Goal: Check status: Check status

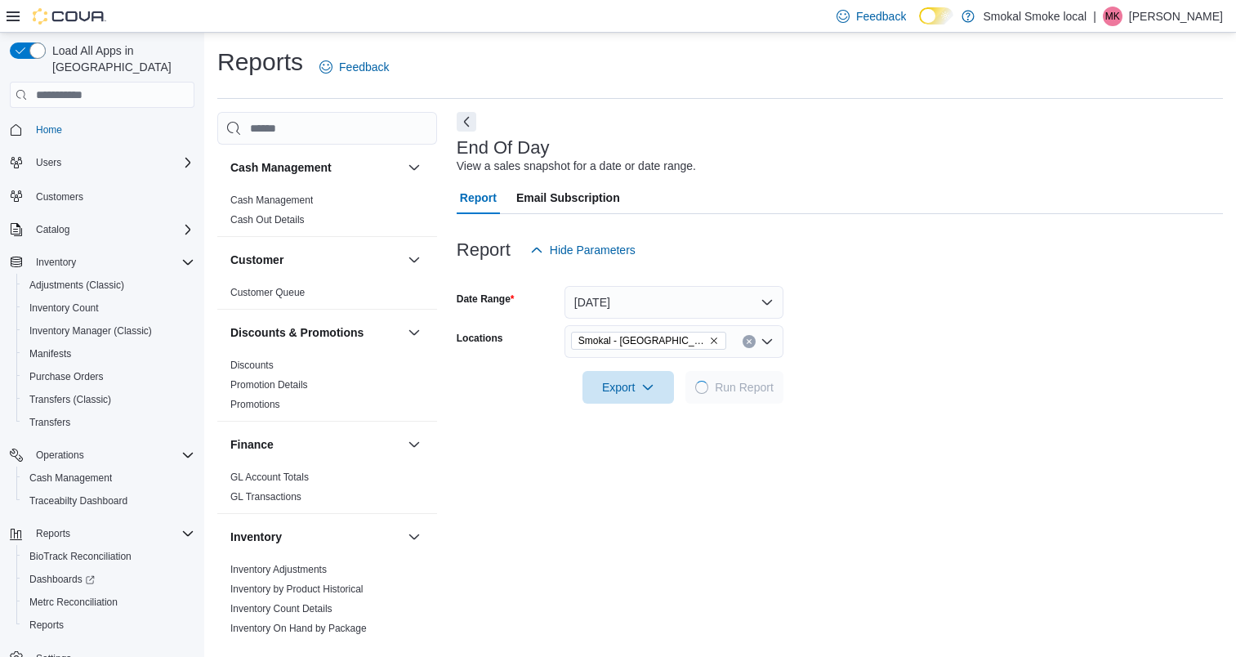
scroll to position [281, 0]
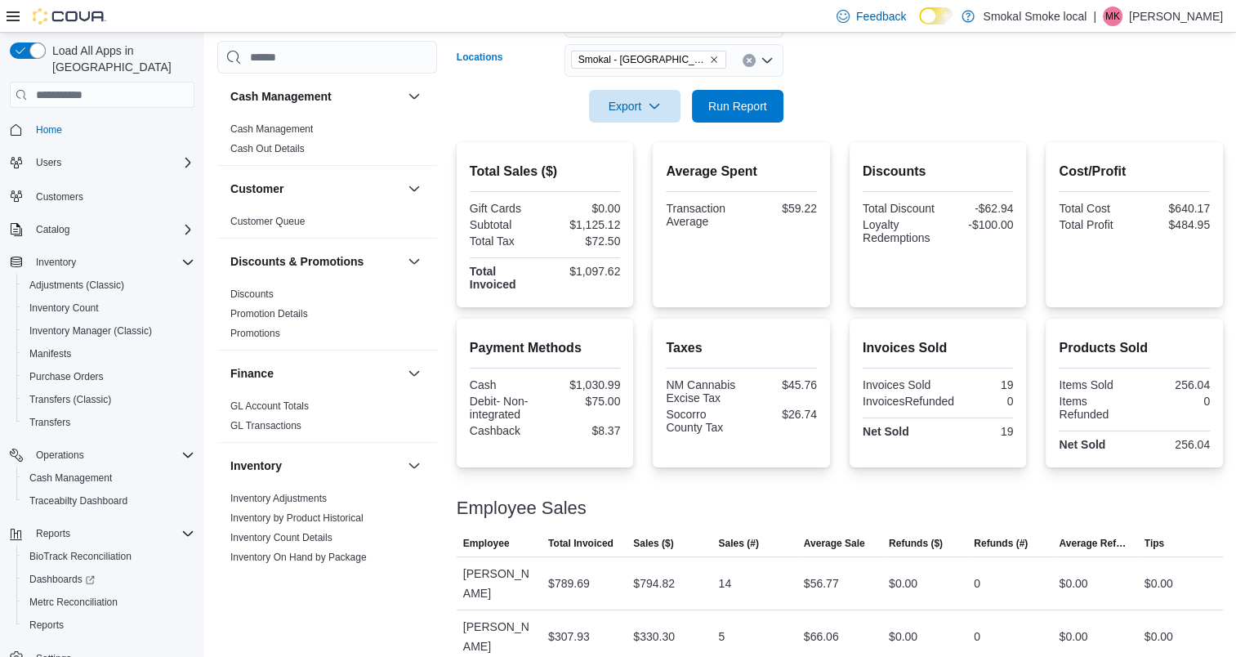
click at [711, 60] on icon "Remove Smokal - Socorro from selection in this group" at bounding box center [714, 59] width 7 height 7
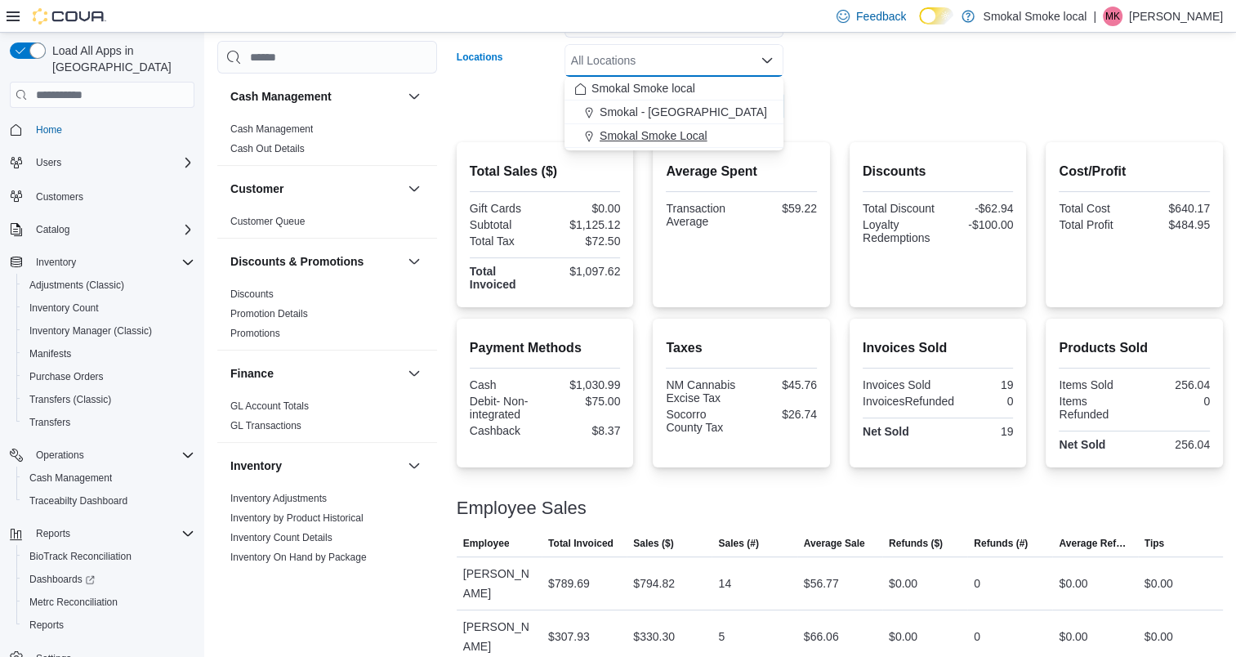
click at [683, 137] on span "Smokal Smoke Local" at bounding box center [654, 135] width 108 height 16
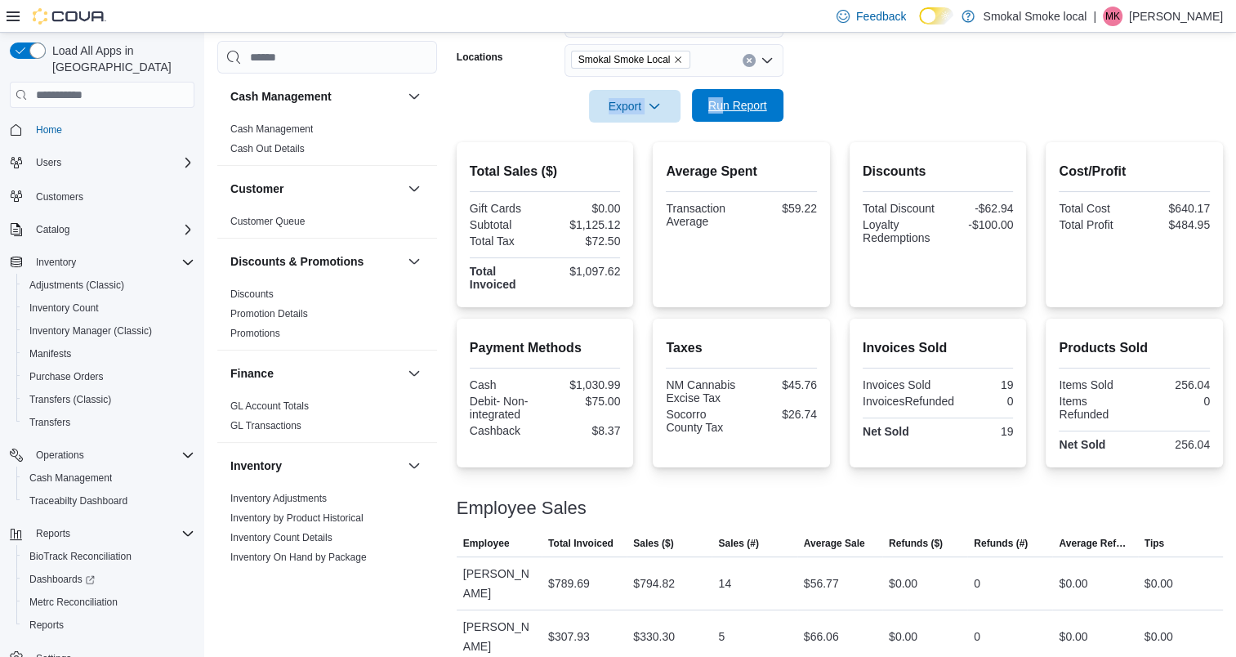
drag, startPoint x: 896, startPoint y: 68, endPoint x: 725, endPoint y: 111, distance: 176.2
click at [725, 111] on form "Date Range [DATE] Locations [GEOGRAPHIC_DATA] Smoke Local Export Run Report" at bounding box center [840, 53] width 766 height 137
click at [725, 111] on span "Run Report" at bounding box center [737, 105] width 59 height 16
click at [675, 58] on icon "Remove Smokal Smoke Local from selection in this group" at bounding box center [678, 60] width 10 height 10
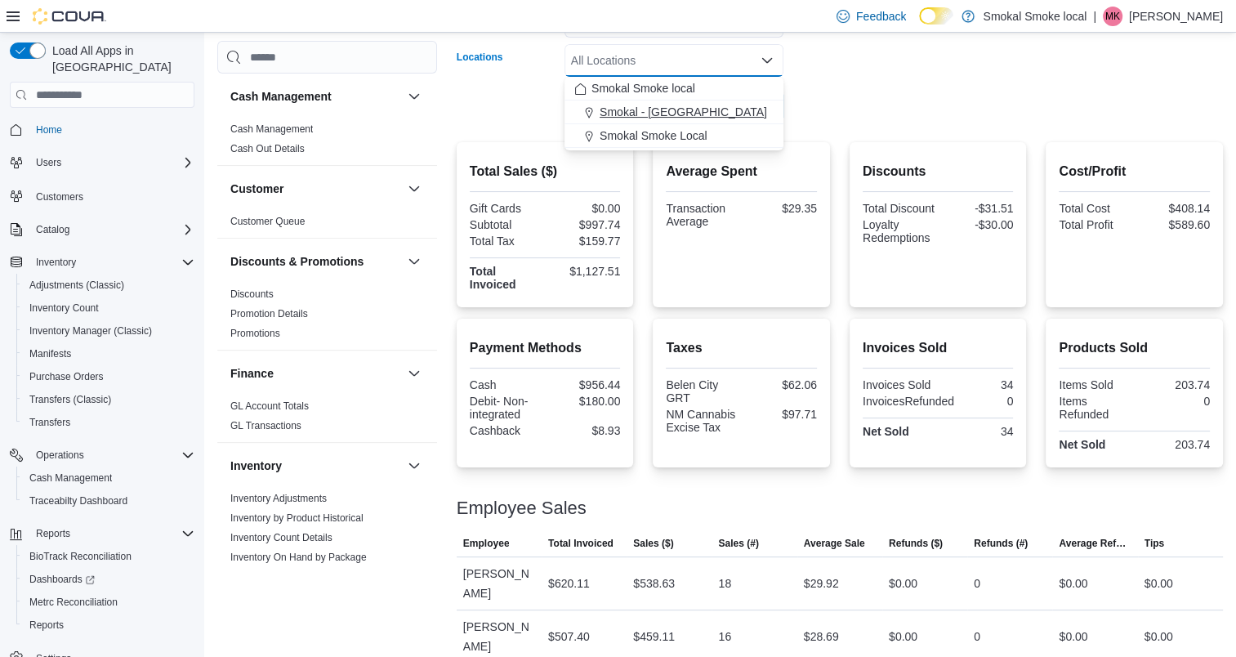
click at [674, 115] on span "Smokal - [GEOGRAPHIC_DATA]" at bounding box center [684, 112] width 168 height 16
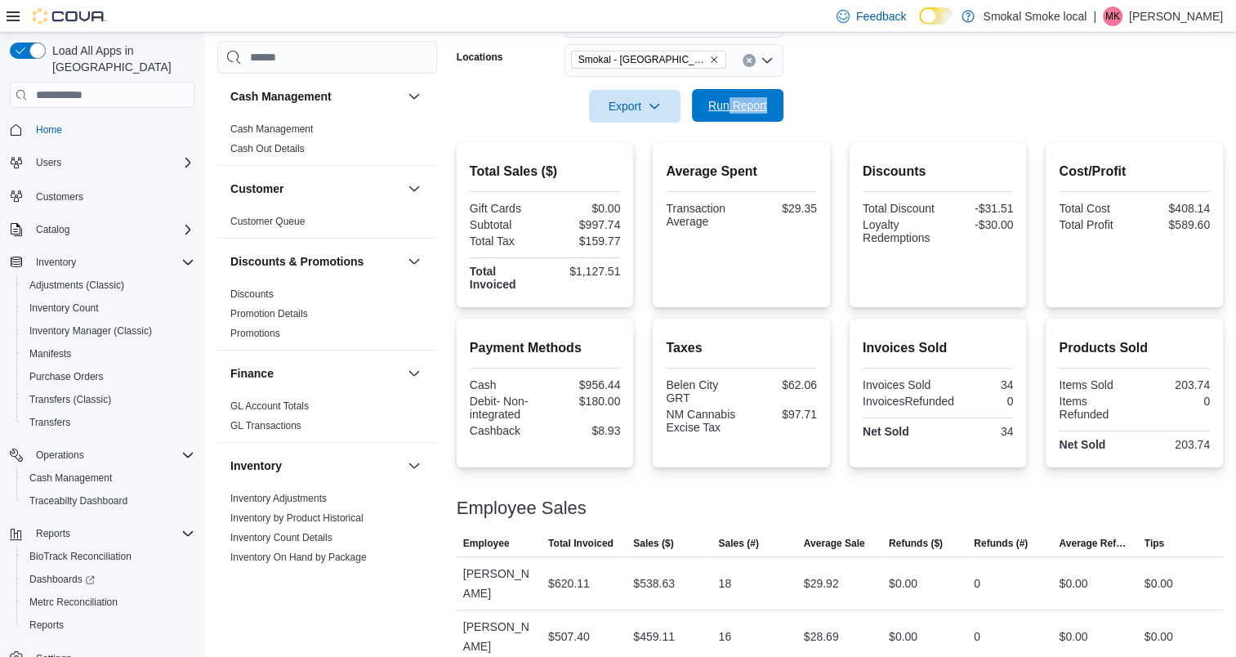
drag, startPoint x: 850, startPoint y: 92, endPoint x: 726, endPoint y: 110, distance: 125.5
click at [726, 110] on form "Date Range [DATE] Locations [GEOGRAPHIC_DATA] - [GEOGRAPHIC_DATA] Export Run Re…" at bounding box center [840, 53] width 766 height 137
click at [726, 110] on span "Run Report" at bounding box center [737, 105] width 59 height 16
